Goal: Share content: Share content

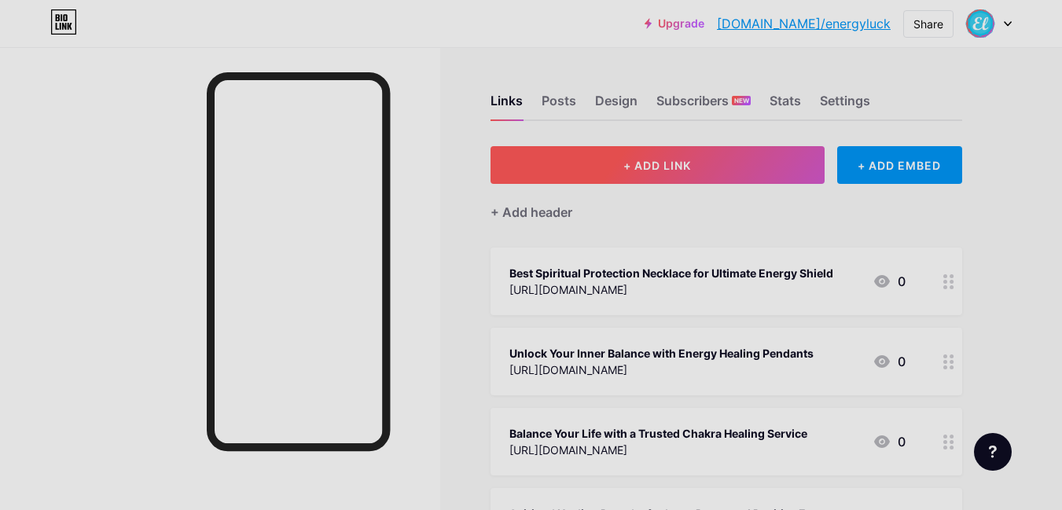
click at [583, 162] on button "+ ADD LINK" at bounding box center [657, 165] width 334 height 38
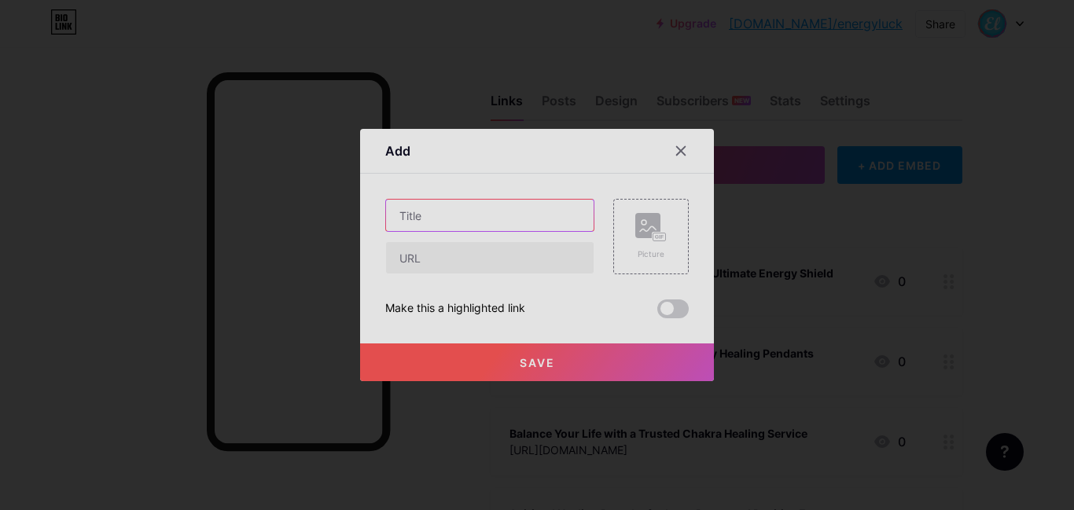
click at [535, 220] on input "text" at bounding box center [490, 215] width 208 height 31
paste input "Spiritual Healing Bracelet – Embrace Balance, Energy, and Inner Peace"
type input "Spiritual Healing Bracelet – Embrace Balance, Energy, and Inner Peace"
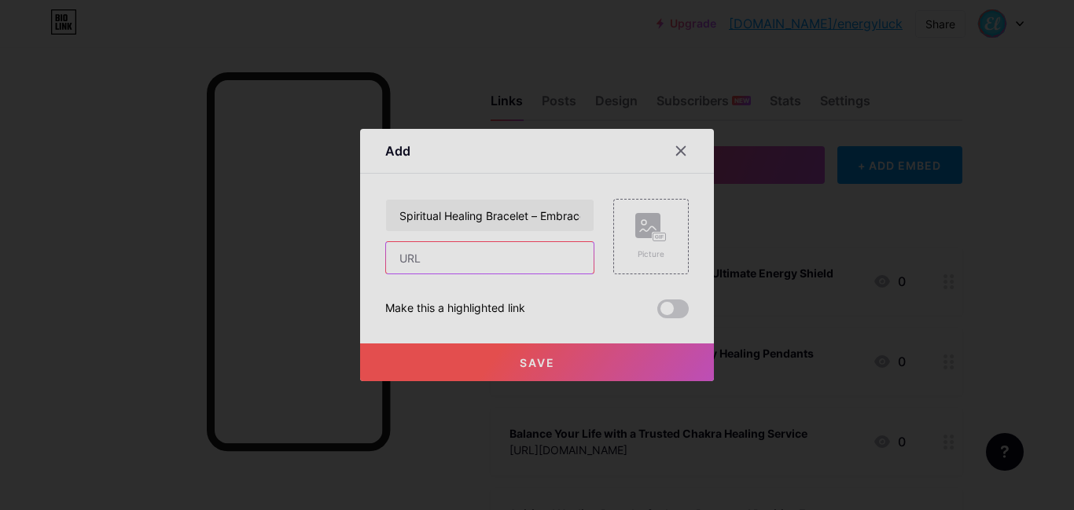
click at [397, 244] on input "text" at bounding box center [490, 257] width 208 height 31
paste input "[URL][DOMAIN_NAME]"
type input "[URL][DOMAIN_NAME]"
click at [443, 370] on button "Save" at bounding box center [537, 363] width 354 height 38
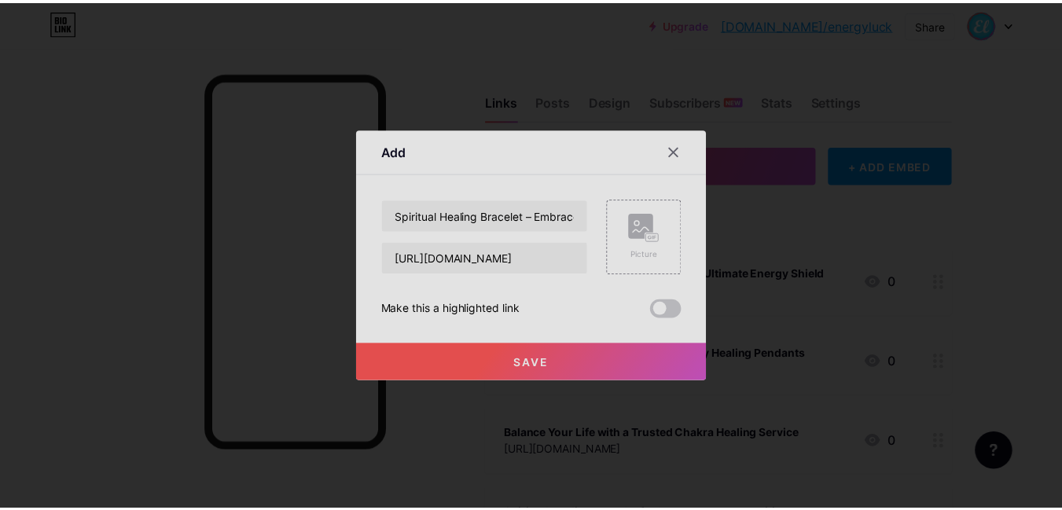
scroll to position [0, 0]
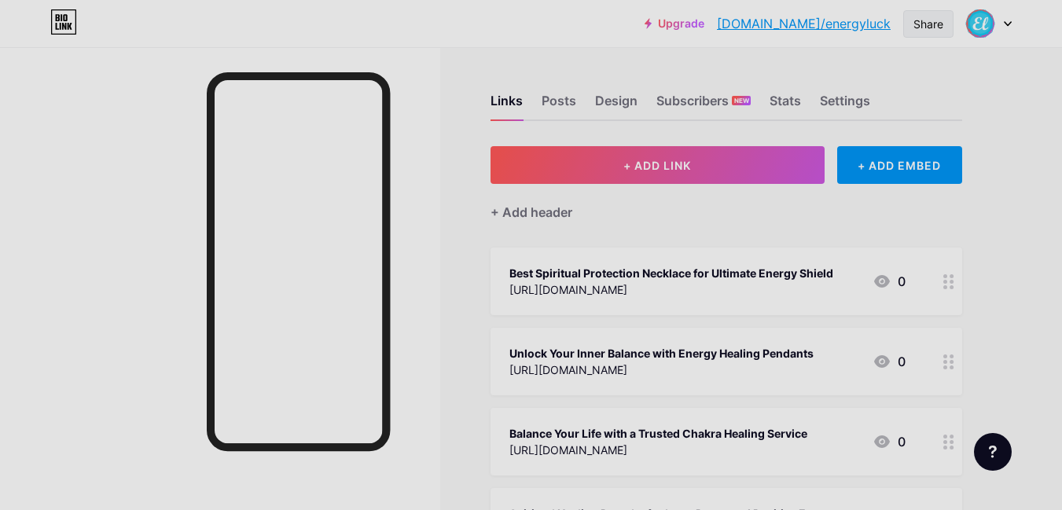
click at [913, 24] on div "Share" at bounding box center [928, 24] width 30 height 17
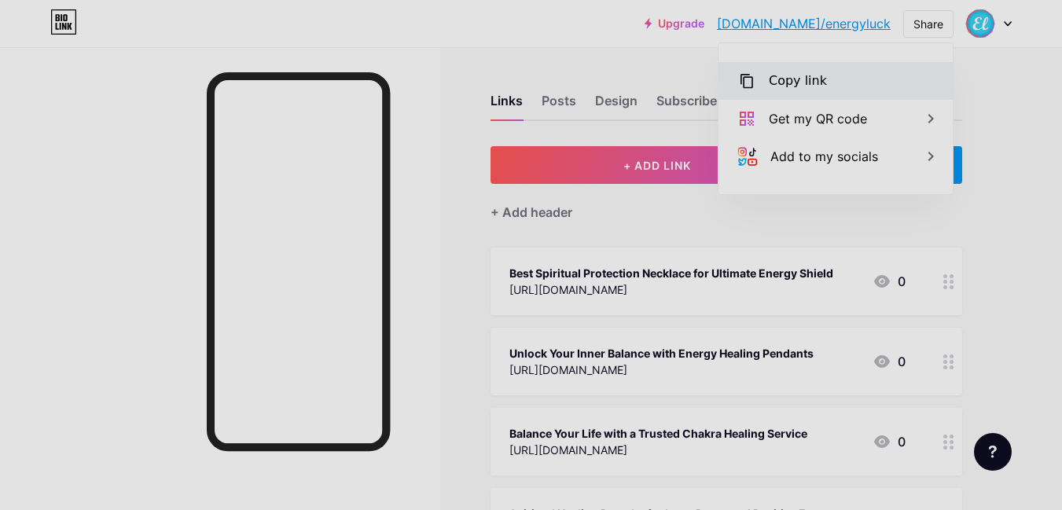
click at [832, 72] on div "Copy link" at bounding box center [835, 81] width 234 height 38
